Goal: Check status

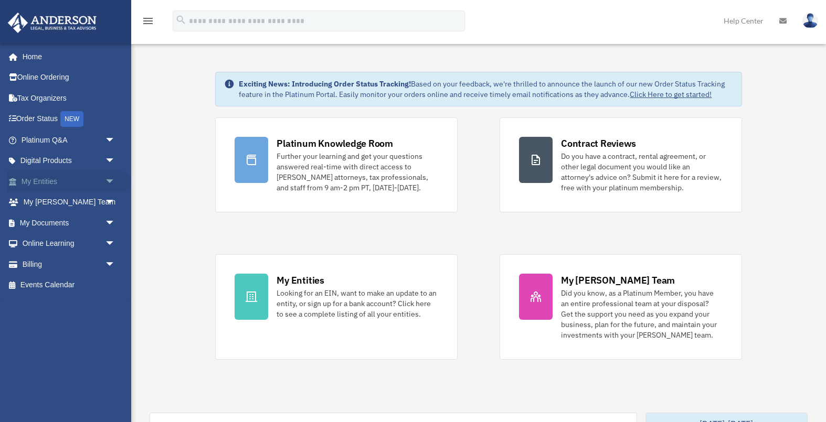
click at [110, 184] on span "arrow_drop_down" at bounding box center [115, 182] width 21 height 22
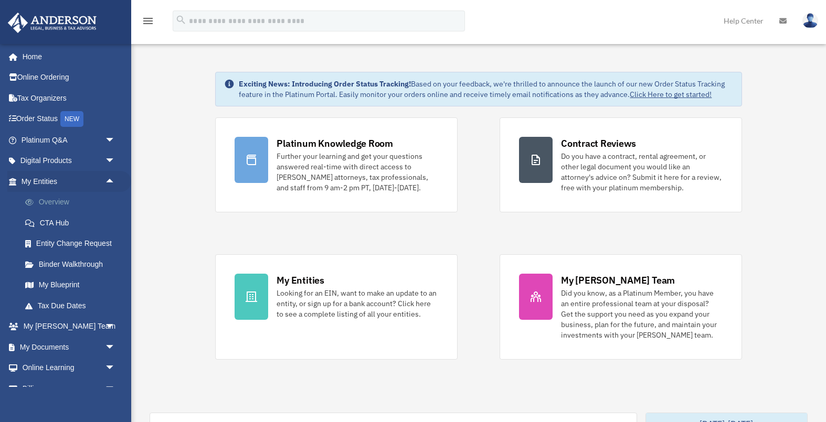
click at [66, 204] on link "Overview" at bounding box center [73, 202] width 116 height 21
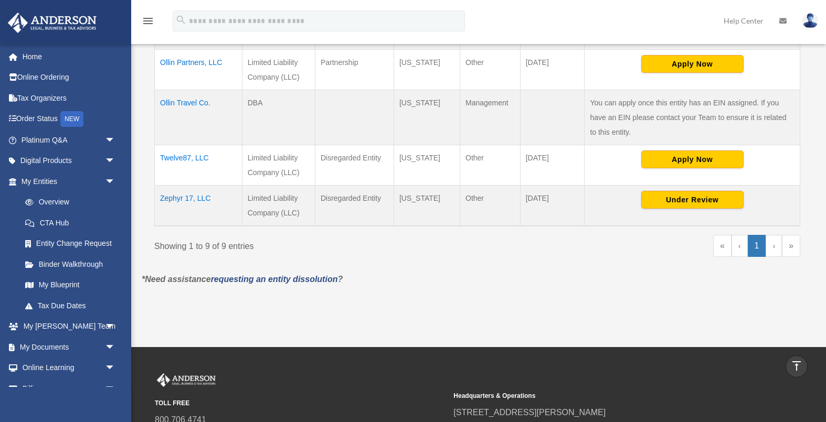
scroll to position [479, 0]
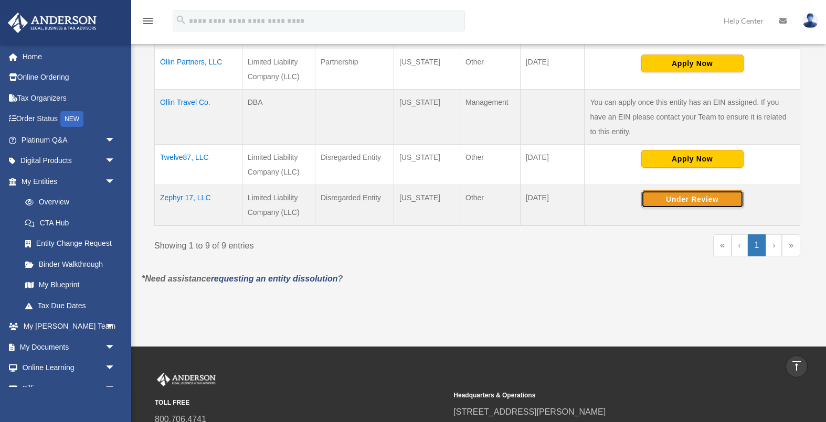
click at [676, 190] on button "Under Review" at bounding box center [692, 199] width 102 height 18
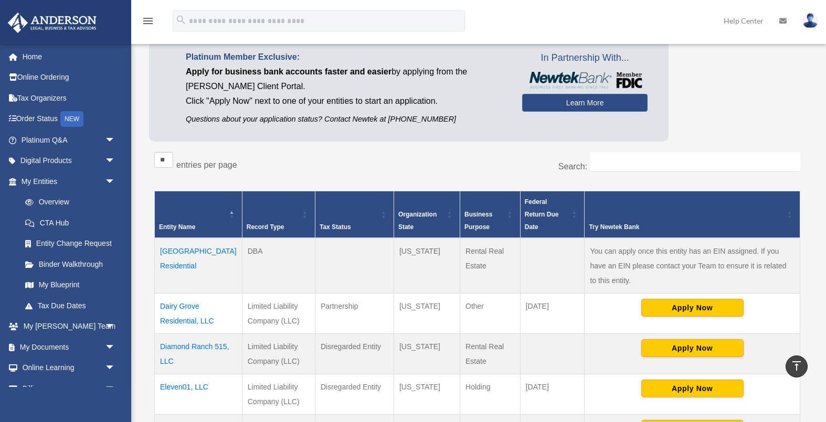
scroll to position [0, 0]
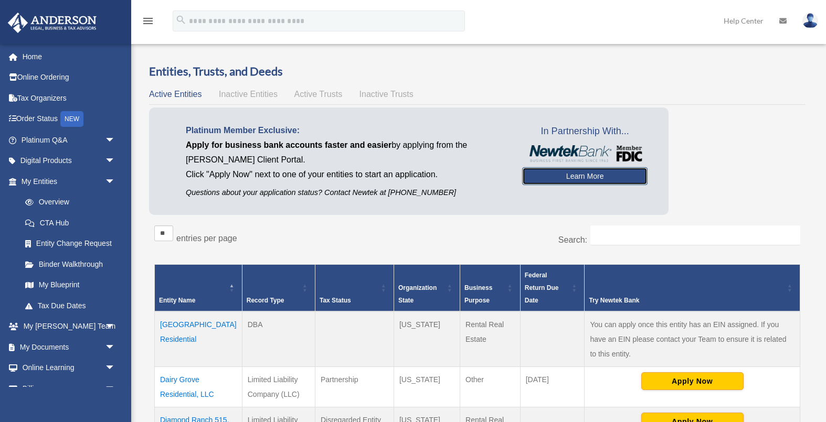
click at [567, 185] on link "Learn More" at bounding box center [584, 176] width 125 height 18
